Goal: Task Accomplishment & Management: Manage account settings

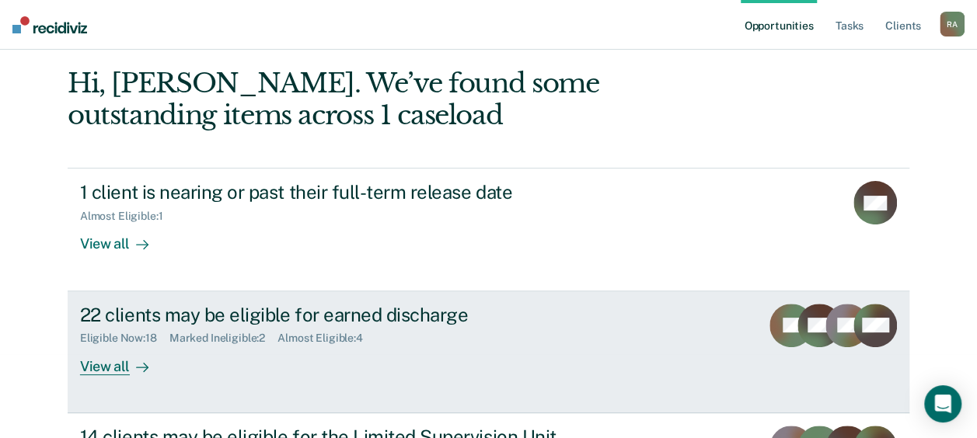
scroll to position [78, 0]
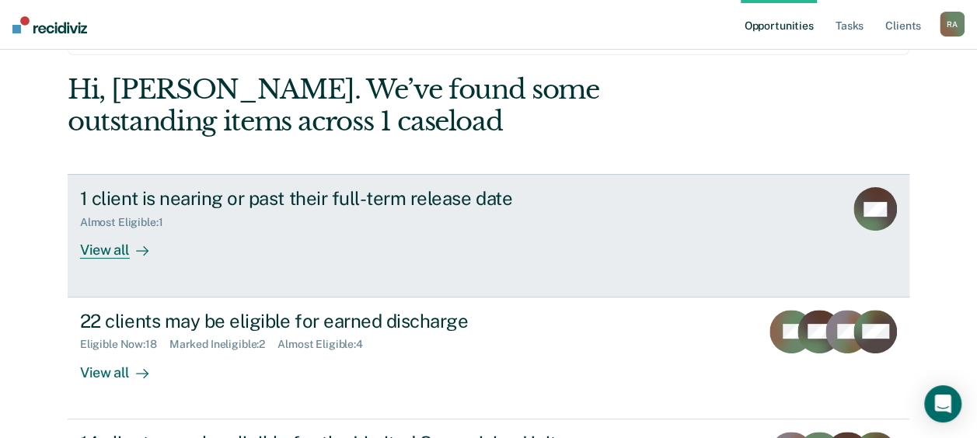
click at [385, 197] on div "1 client is nearing or past their full-term release date" at bounding box center [353, 198] width 546 height 23
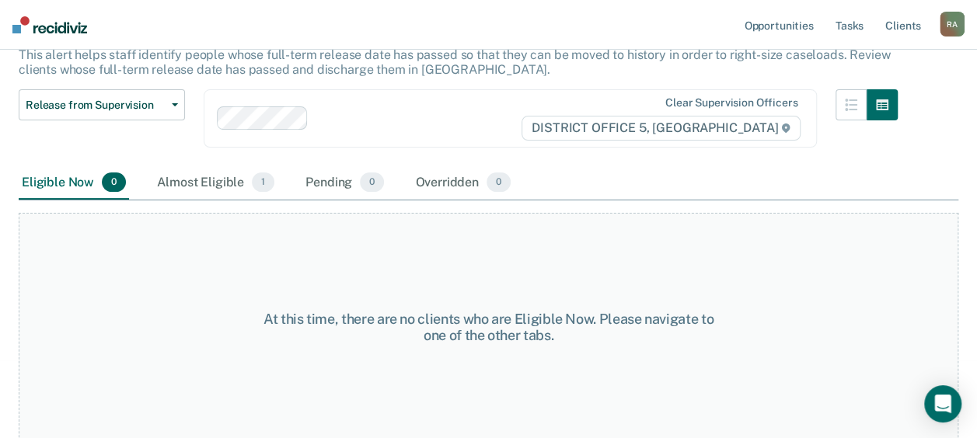
scroll to position [26, 0]
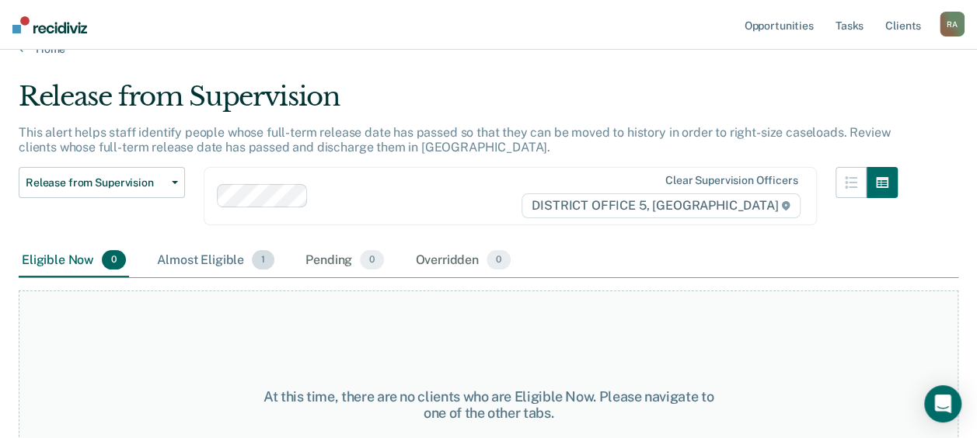
click at [222, 256] on div "Almost Eligible 1" at bounding box center [216, 261] width 124 height 34
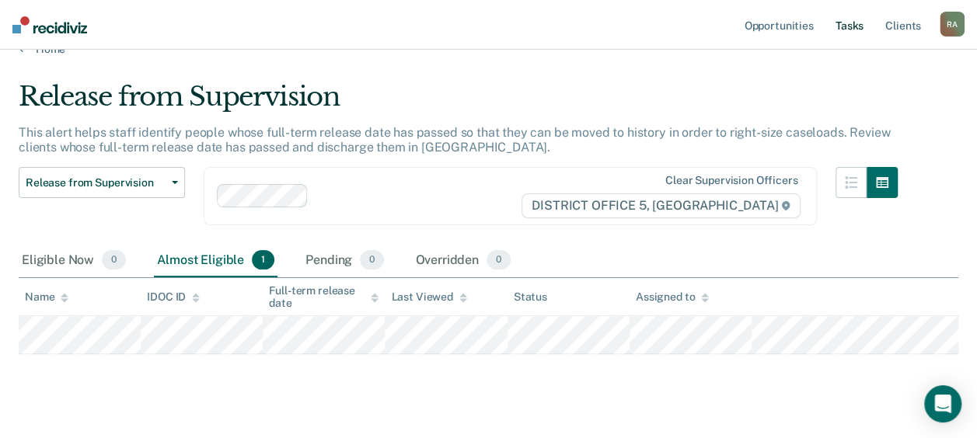
click at [833, 38] on link "Tasks" at bounding box center [850, 25] width 34 height 50
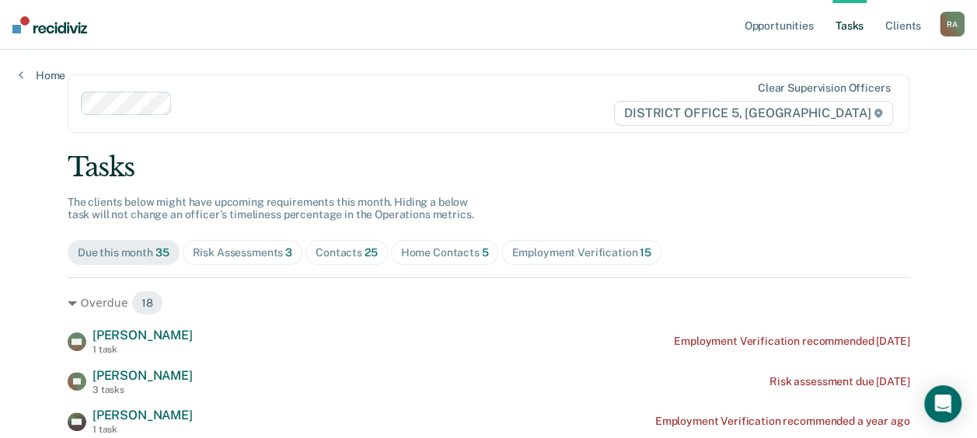
click at [438, 258] on div "Home Contacts 5" at bounding box center [445, 252] width 88 height 13
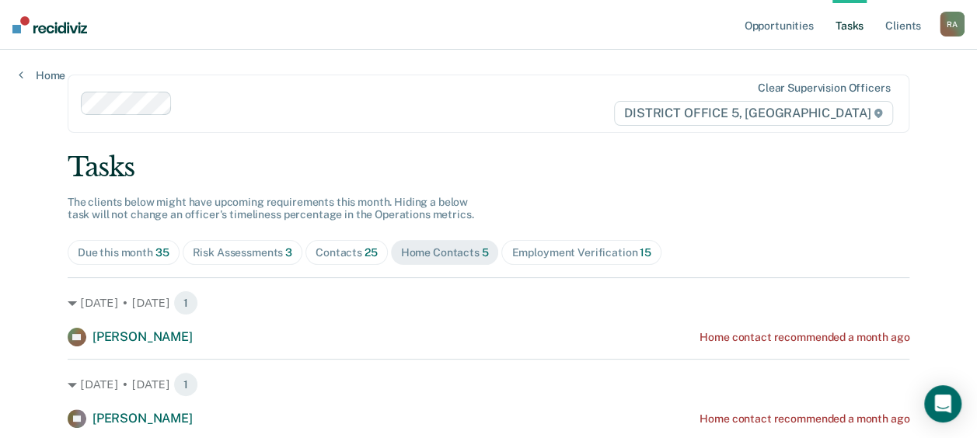
click at [558, 254] on div "Employment Verification 15" at bounding box center [580, 252] width 139 height 13
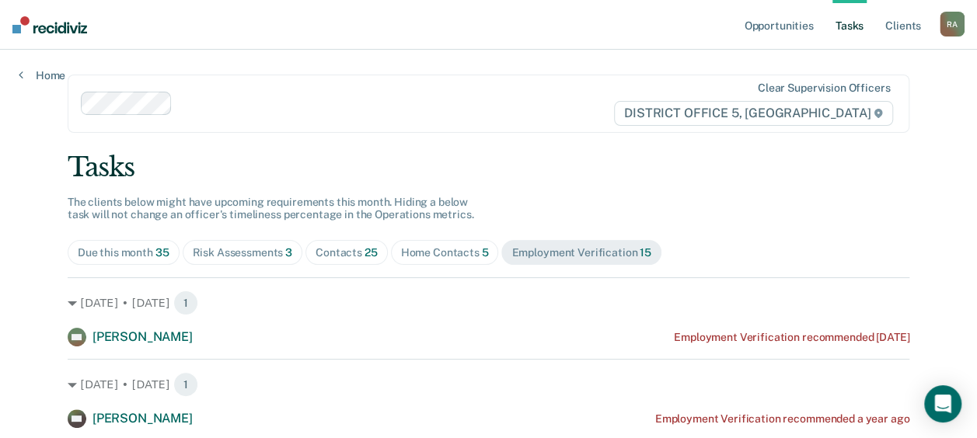
click at [351, 253] on div "Contacts 25" at bounding box center [347, 252] width 62 height 13
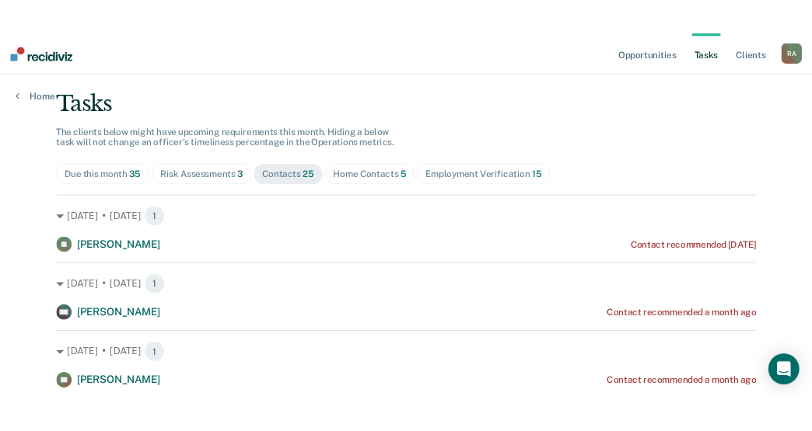
scroll to position [78, 0]
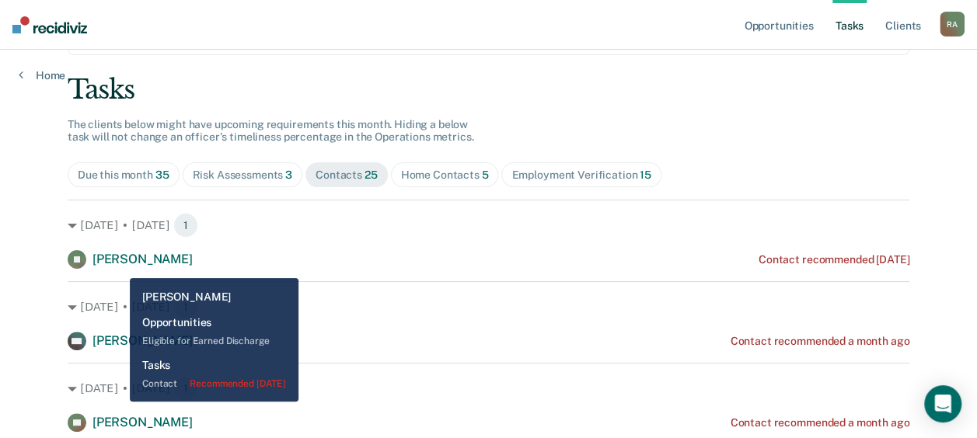
click at [118, 267] on div "[PERSON_NAME]" at bounding box center [143, 260] width 100 height 16
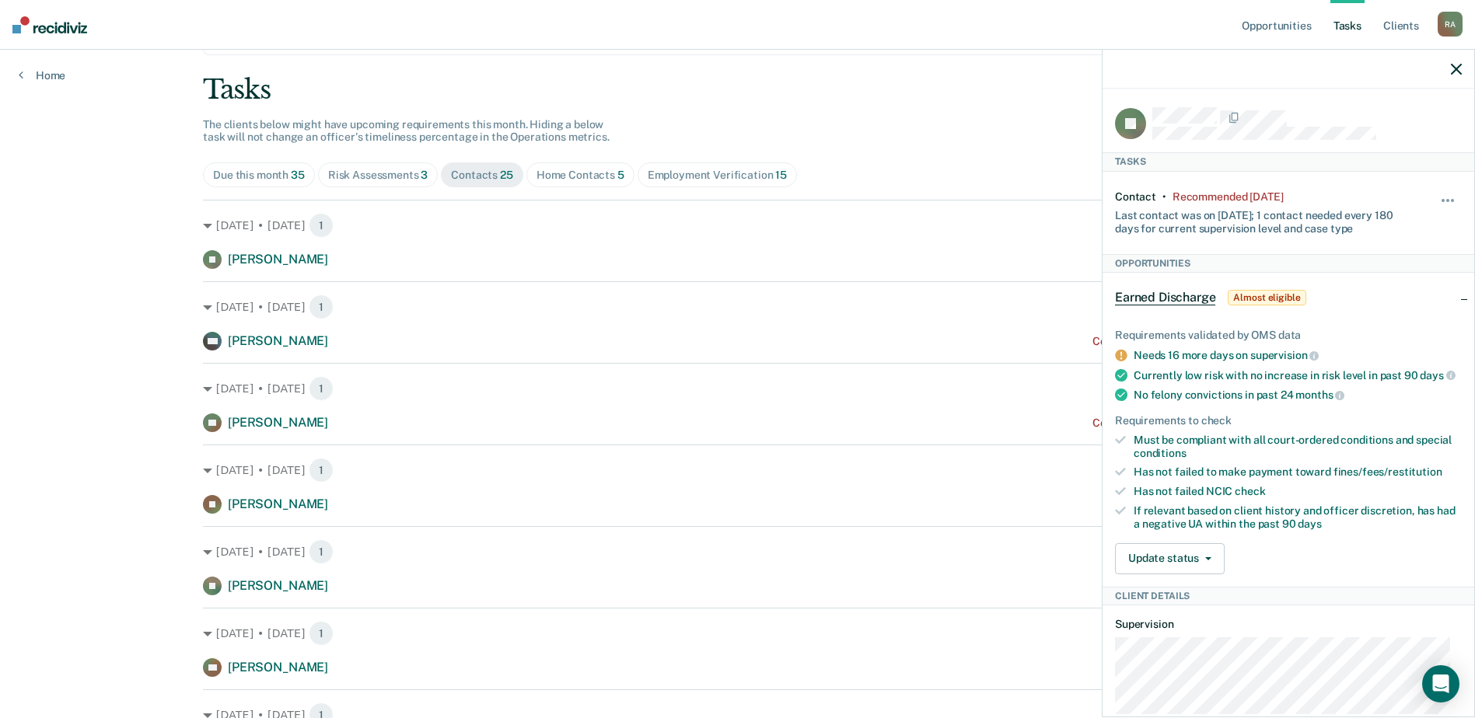
click at [988, 71] on icon "button" at bounding box center [1455, 69] width 11 height 11
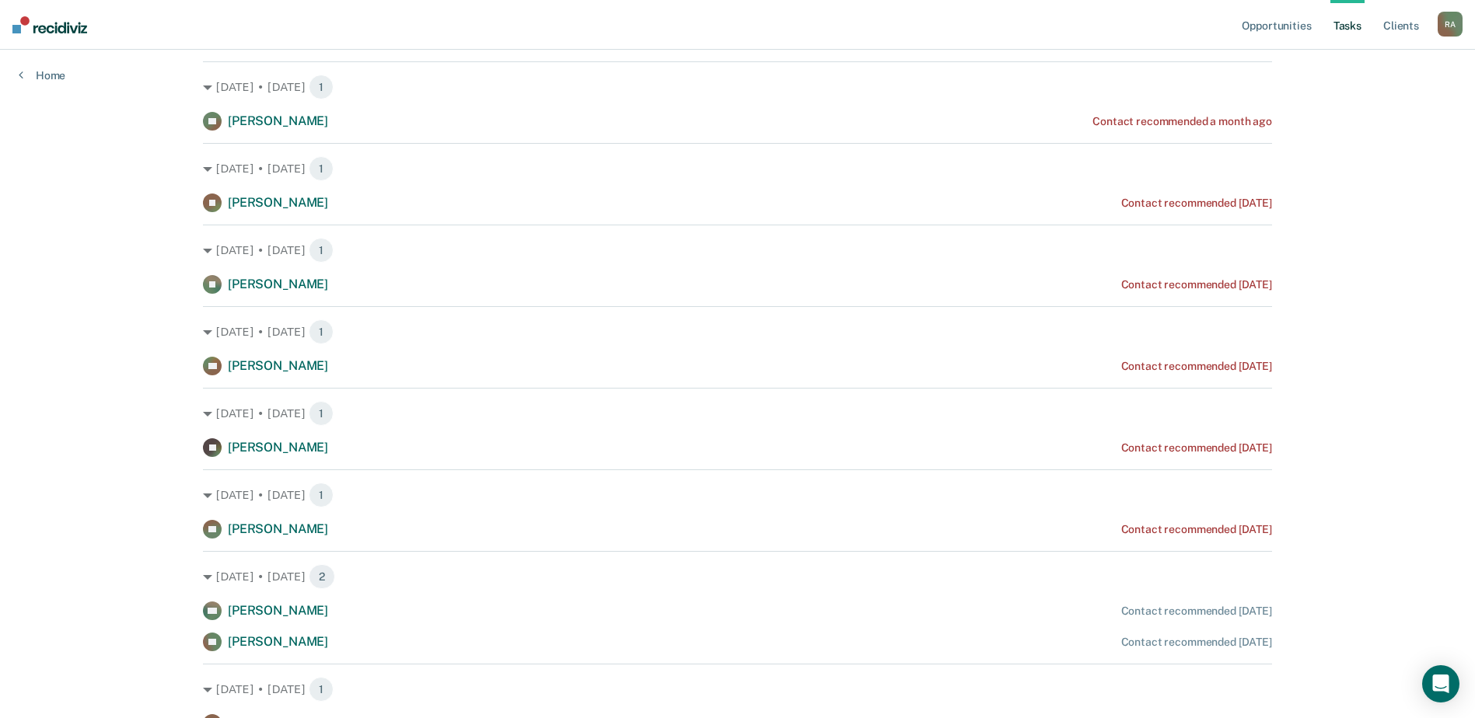
scroll to position [389, 0]
